Goal: Find specific page/section: Find specific page/section

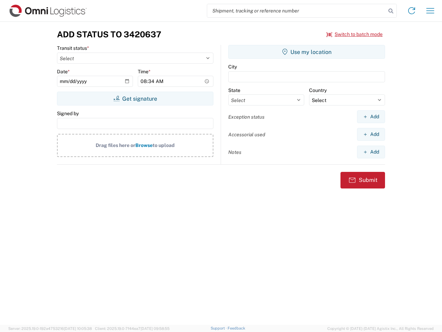
click at [297, 11] on input "search" at bounding box center [296, 10] width 179 height 13
click at [391, 11] on icon at bounding box center [391, 11] width 10 height 10
click at [412, 11] on icon at bounding box center [411, 10] width 11 height 11
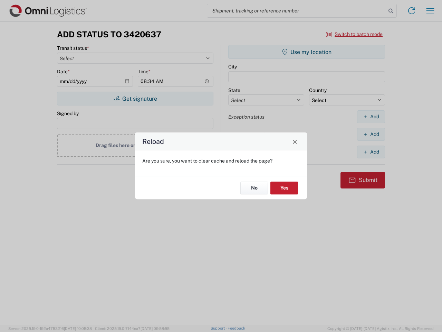
click at [431, 11] on div "Reload Are you sure, you want to clear cache and reload the page? No Yes" at bounding box center [221, 166] width 442 height 332
click at [355, 34] on div "Reload Are you sure, you want to clear cache and reload the page? No Yes" at bounding box center [221, 166] width 442 height 332
click at [135, 99] on div "Reload Are you sure, you want to clear cache and reload the page? No Yes" at bounding box center [221, 166] width 442 height 332
click at [307, 52] on div "Reload Are you sure, you want to clear cache and reload the page? No Yes" at bounding box center [221, 166] width 442 height 332
click at [371, 116] on div "Reload Are you sure, you want to clear cache and reload the page? No Yes" at bounding box center [221, 166] width 442 height 332
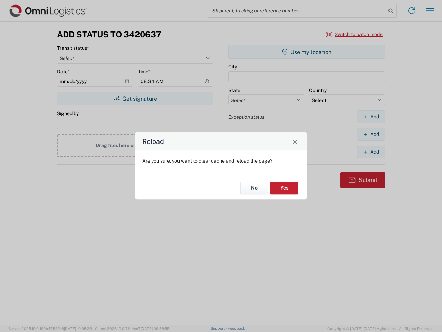
click at [371, 134] on div "Reload Are you sure, you want to clear cache and reload the page? No Yes" at bounding box center [221, 166] width 442 height 332
click at [371, 152] on div "Reload Are you sure, you want to clear cache and reload the page? No Yes" at bounding box center [221, 166] width 442 height 332
